Goal: Task Accomplishment & Management: Use online tool/utility

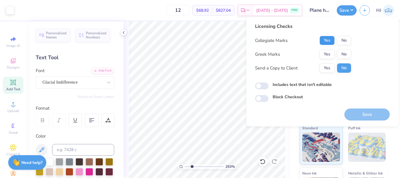
click at [330, 41] on button "Yes" at bounding box center [326, 40] width 15 height 9
click at [330, 54] on button "Yes" at bounding box center [326, 53] width 15 height 9
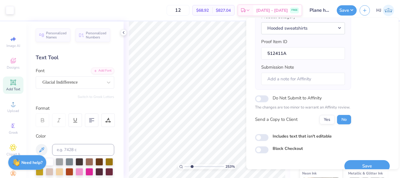
scroll to position [89, 0]
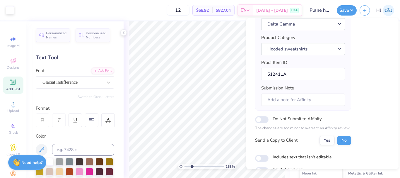
click at [368, 156] on div "Includes text that isn't editable" at bounding box center [322, 157] width 135 height 7
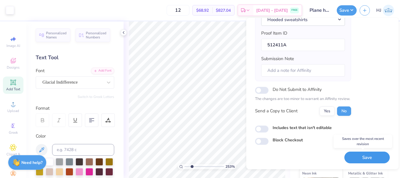
click at [358, 153] on button "Save" at bounding box center [366, 157] width 45 height 12
type input "2.53321804997386"
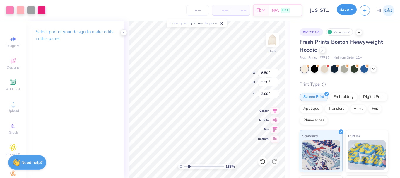
click at [348, 10] on button "Save" at bounding box center [346, 9] width 20 height 10
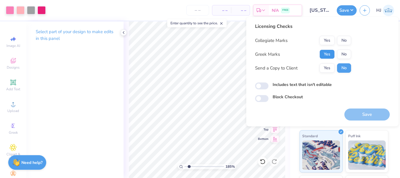
click at [330, 53] on button "Yes" at bounding box center [326, 53] width 15 height 9
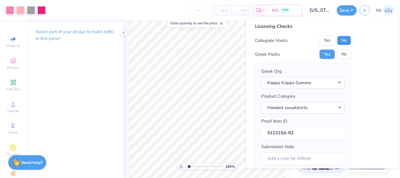
click at [345, 43] on button "No" at bounding box center [344, 40] width 14 height 9
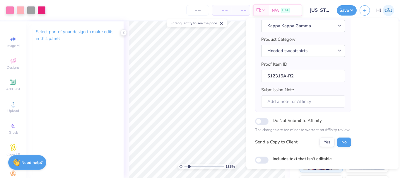
scroll to position [89, 0]
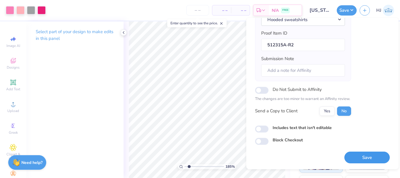
click at [365, 154] on button "Save" at bounding box center [366, 157] width 45 height 12
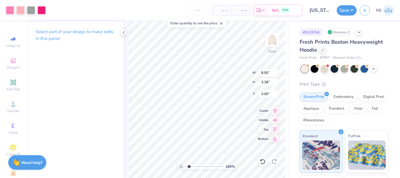
click at [229, 71] on div "185 % Back W 8.50 8.50 " H 3.38 3.38 " Y 3.00 3.00 " Center Middle Top Bottom" at bounding box center [206, 99] width 166 height 156
type input "1.84665045796369"
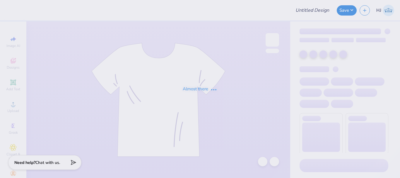
type input "The [GEOGRAPHIC_DATA][US_STATE] : [PERSON_NAME]"
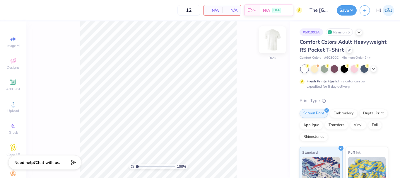
click at [269, 42] on img at bounding box center [271, 39] width 23 height 23
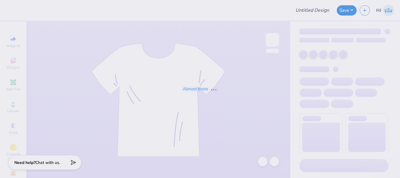
type input "The University of Texas at Austin : Grace Howard"
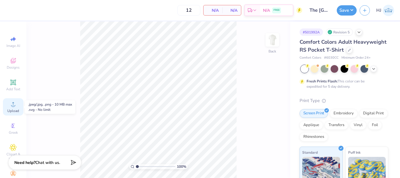
click at [11, 105] on circle at bounding box center [12, 105] width 3 height 3
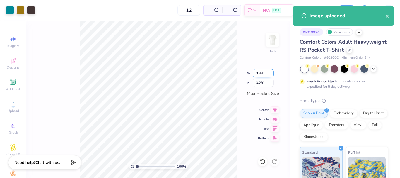
click at [259, 73] on input "3.44" at bounding box center [262, 73] width 21 height 8
type input "3.50"
type input "3.35"
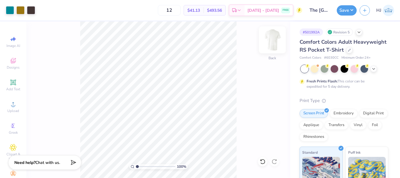
click at [271, 40] on img at bounding box center [271, 39] width 23 height 23
click at [275, 40] on img at bounding box center [271, 39] width 23 height 23
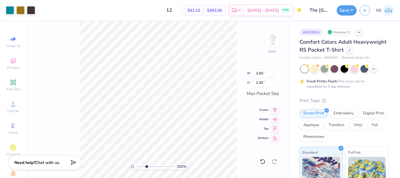
click at [275, 41] on img at bounding box center [272, 40] width 12 height 12
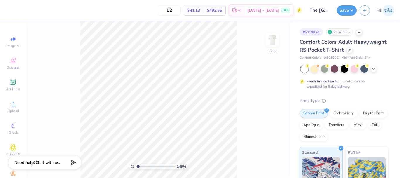
type input "1"
click at [14, 105] on div "Upload" at bounding box center [13, 106] width 20 height 17
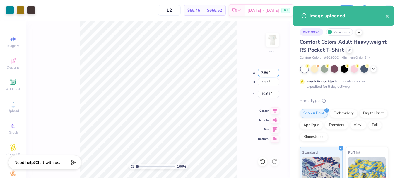
click at [264, 72] on input "7.59" at bounding box center [268, 72] width 21 height 8
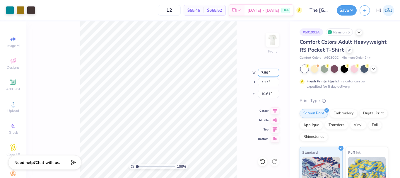
click at [267, 73] on input "7.59" at bounding box center [268, 72] width 21 height 8
type input "12.50"
type input "11.97"
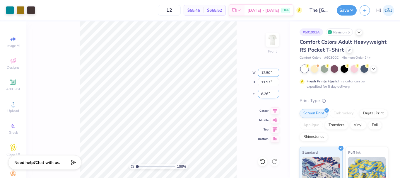
click at [264, 85] on div "W 12.50 12.50 " H 11.97 11.97 "" at bounding box center [265, 77] width 27 height 18
click at [268, 91] on input "8.26" at bounding box center [268, 94] width 21 height 8
type input "3.00"
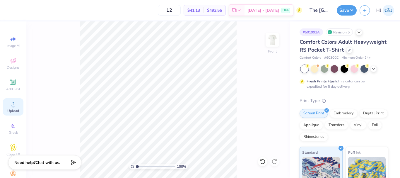
click at [10, 103] on icon at bounding box center [13, 103] width 7 height 7
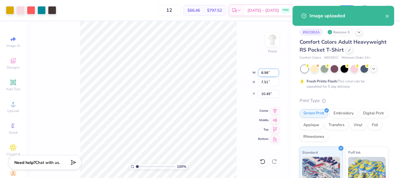
click at [266, 74] on input "8.98" at bounding box center [268, 72] width 21 height 8
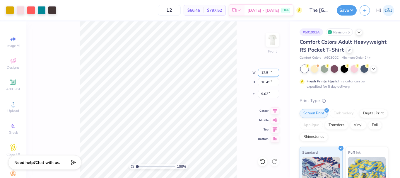
type input "12.50"
type input "10.45"
click at [271, 95] on input "9.02" at bounding box center [268, 94] width 21 height 8
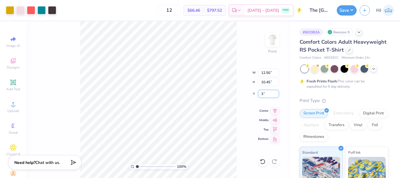
type input "3.00"
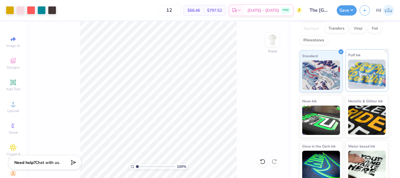
scroll to position [109, 0]
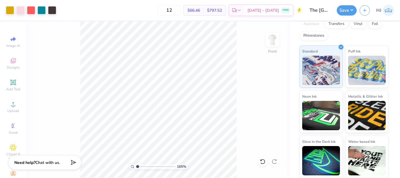
type input "1"
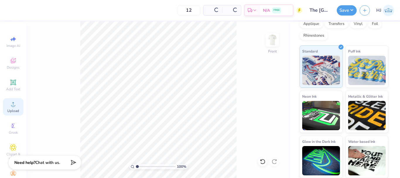
click at [11, 102] on icon at bounding box center [13, 104] width 4 height 4
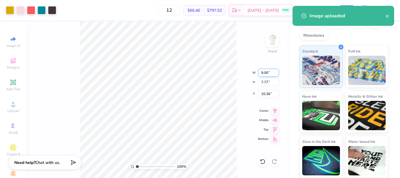
click at [264, 71] on input "9.00" at bounding box center [268, 72] width 21 height 8
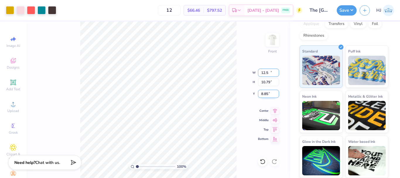
type input "12.50"
type input "10.79"
click at [270, 94] on input "8.85" at bounding box center [268, 94] width 21 height 8
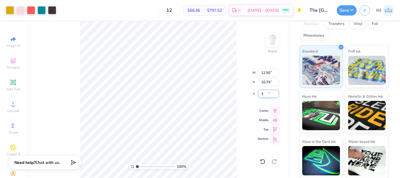
type input "3.00"
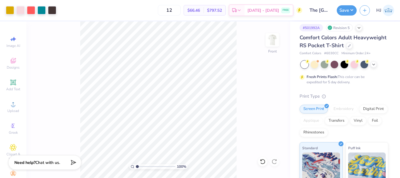
scroll to position [0, 0]
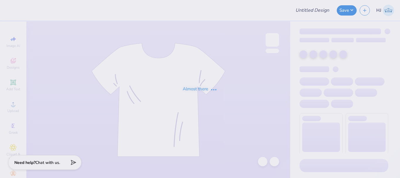
type input "Lambda Fall Hats"
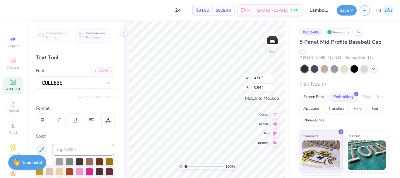
scroll to position [5, 2]
type textarea "LAMBDA"
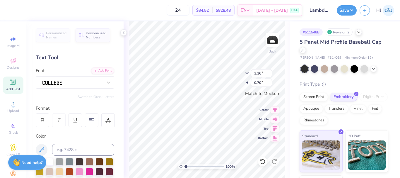
type input "3.16"
type input "0.70"
type textarea "LAMBDA"
type input "3.16"
type input "0.70"
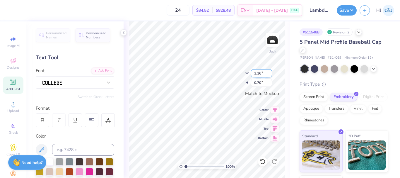
scroll to position [5, 1]
click at [262, 75] on input "3.16" at bounding box center [261, 73] width 21 height 8
type input "4.50"
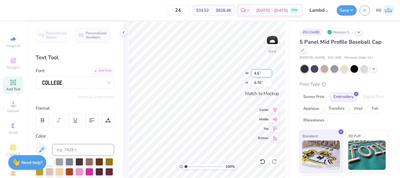
type input "0.99"
type input "1.60"
type input "4.50"
type input "1.70"
type input "4.50"
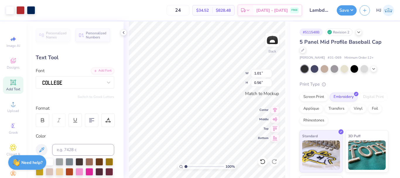
type input "1.50"
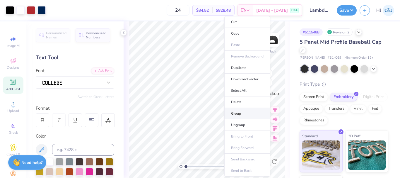
click at [244, 116] on li "Group" at bounding box center [247, 113] width 46 height 11
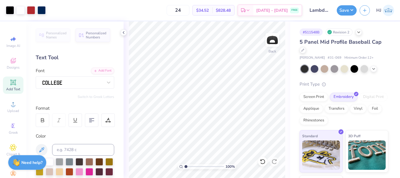
drag, startPoint x: 184, startPoint y: 167, endPoint x: 170, endPoint y: 167, distance: 14.6
click at [184, 167] on input "range" at bounding box center [203, 166] width 39 height 5
